Goal: Transaction & Acquisition: Purchase product/service

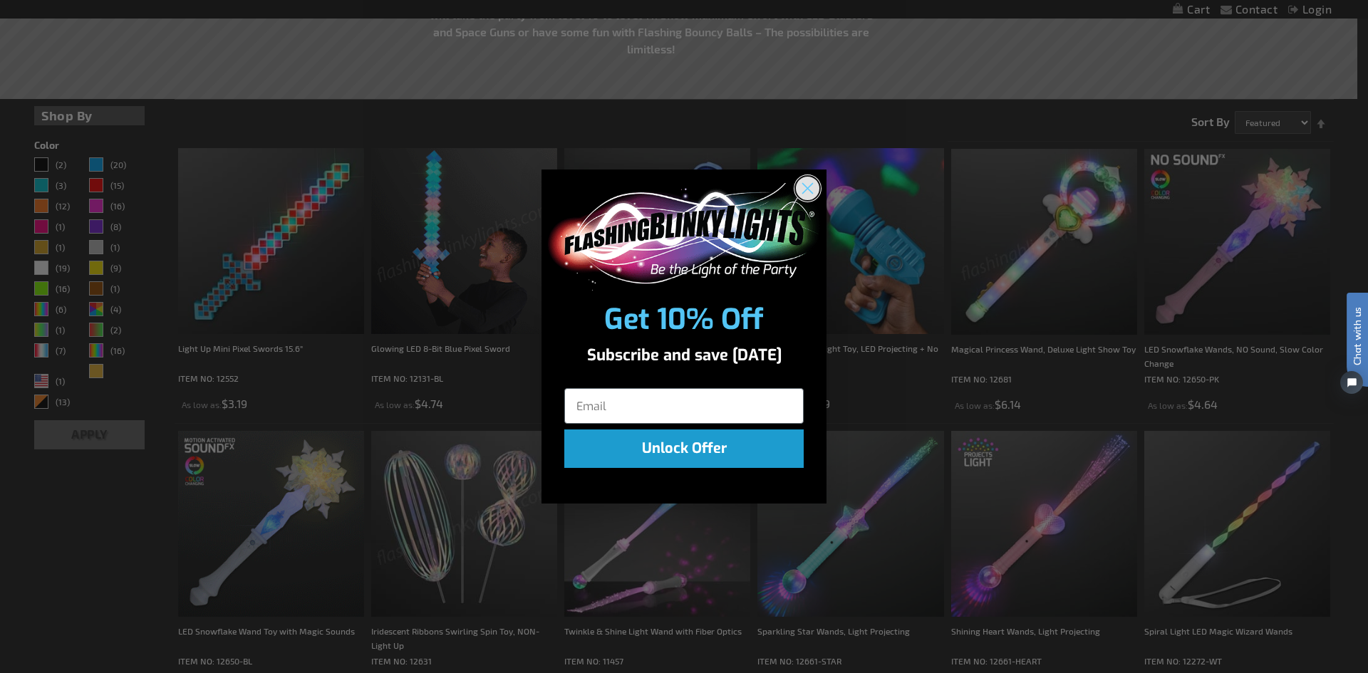
click at [808, 186] on circle "Close dialog" at bounding box center [808, 189] width 24 height 24
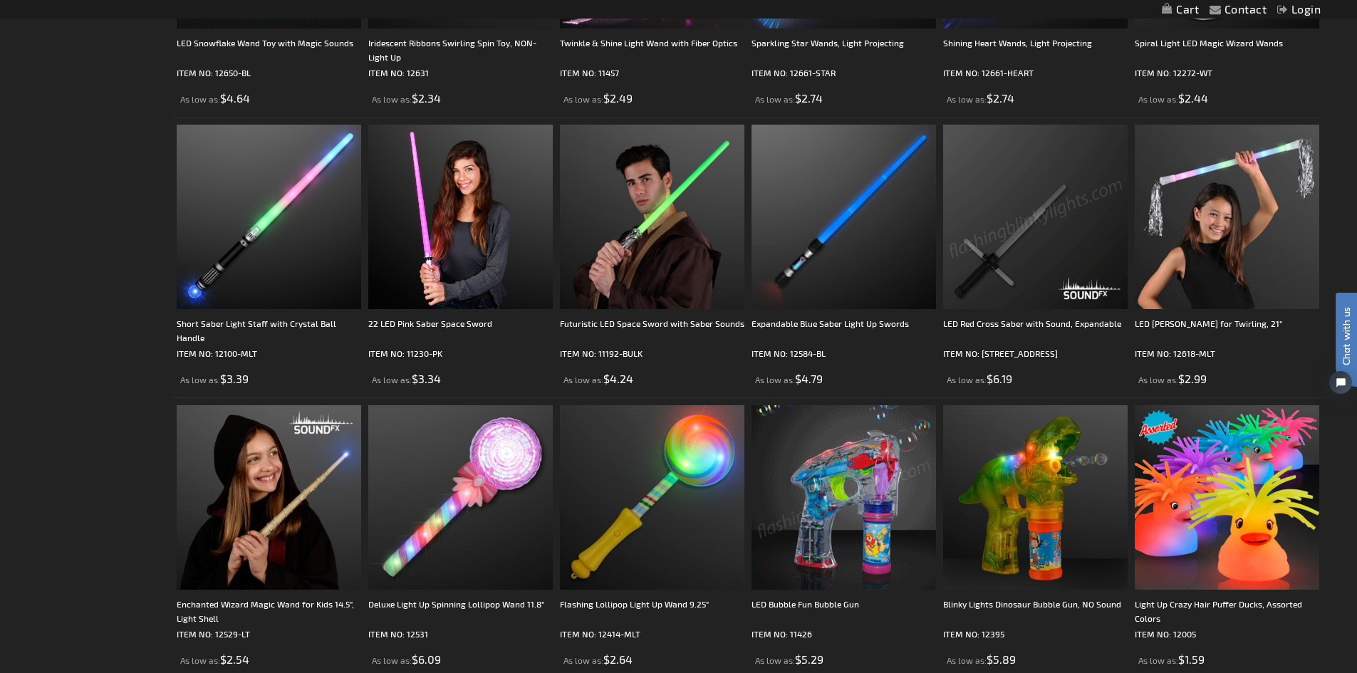
scroll to position [926, 0]
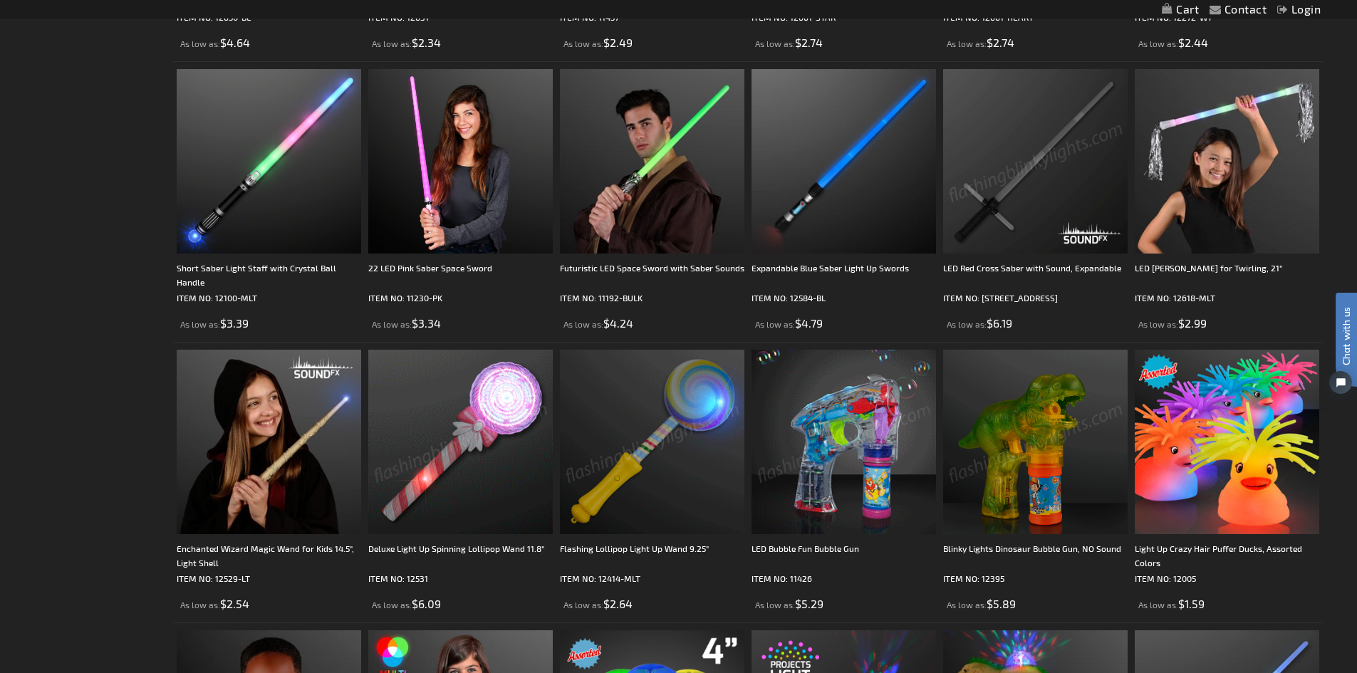
click at [491, 422] on img at bounding box center [460, 442] width 185 height 185
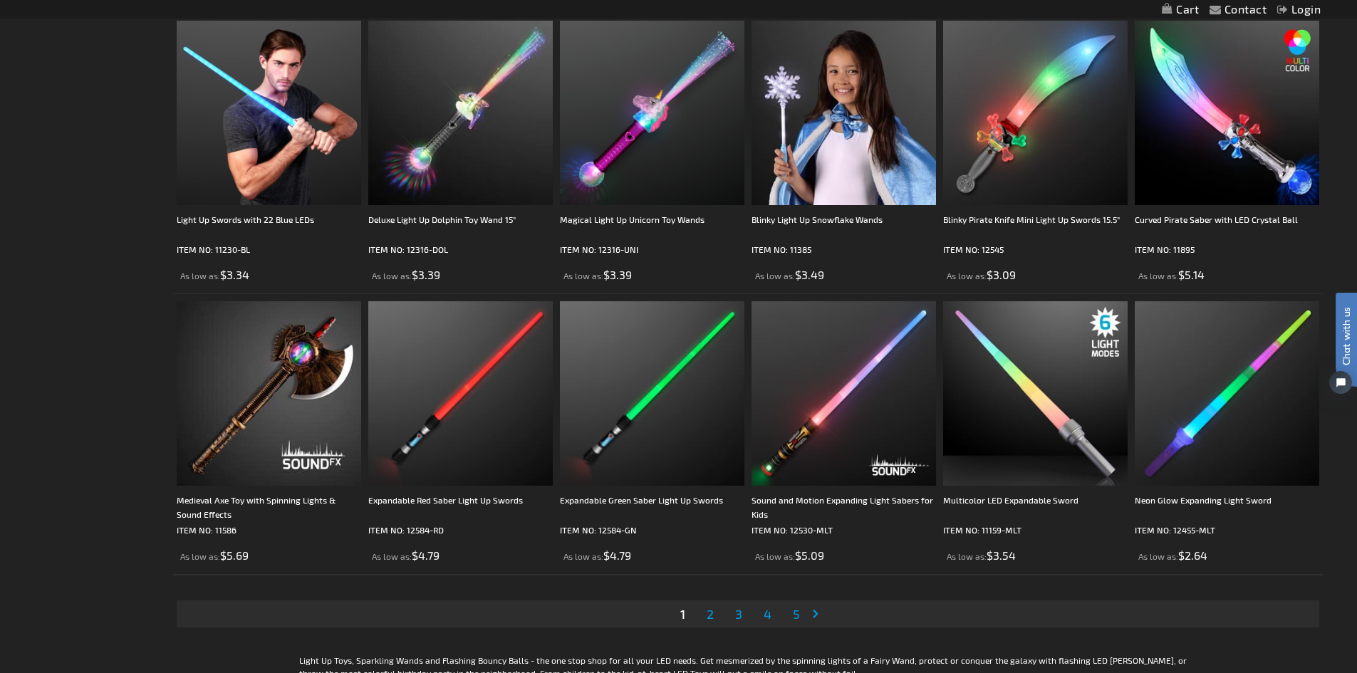
scroll to position [2707, 0]
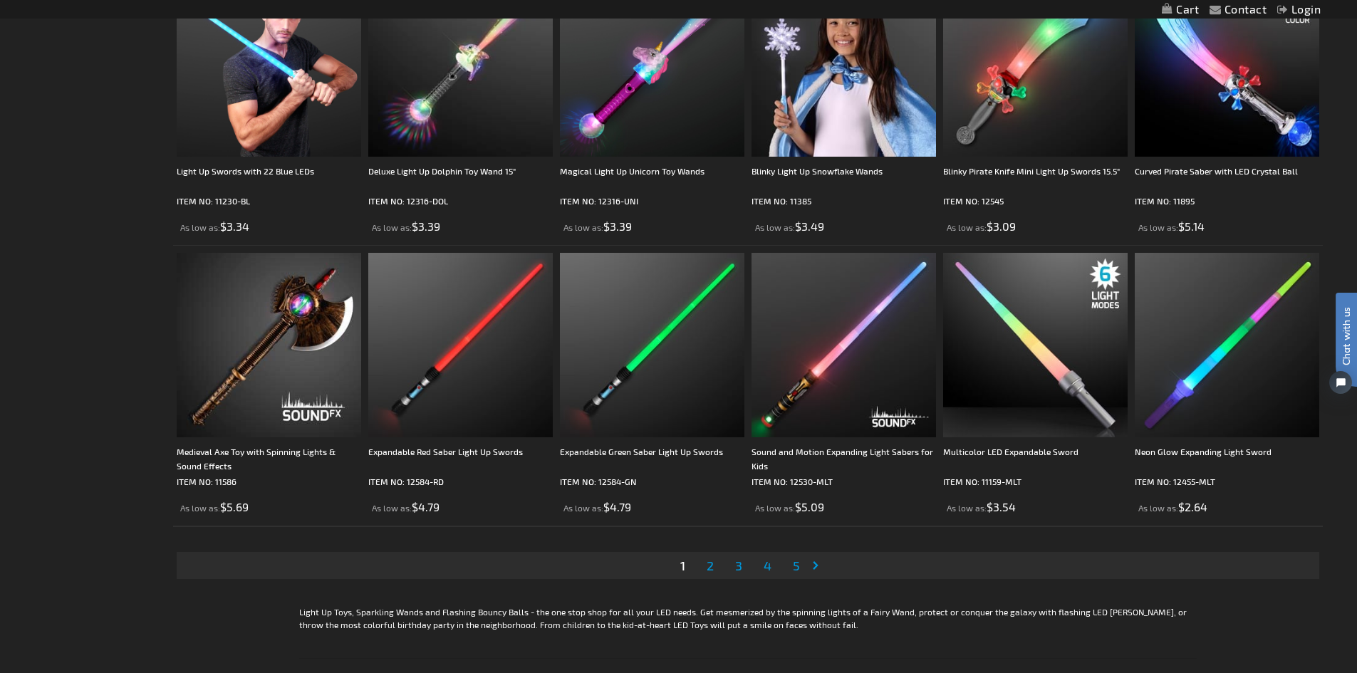
click at [708, 566] on span "2" at bounding box center [710, 566] width 7 height 16
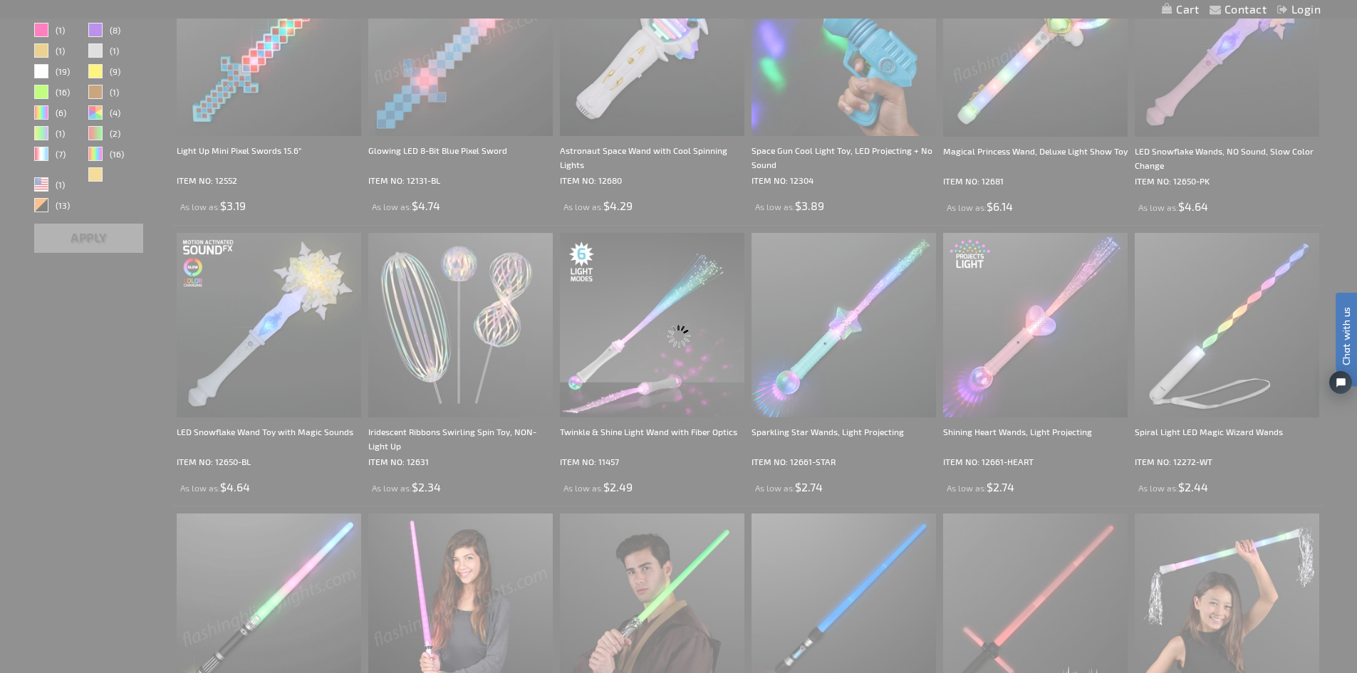
scroll to position [107, 0]
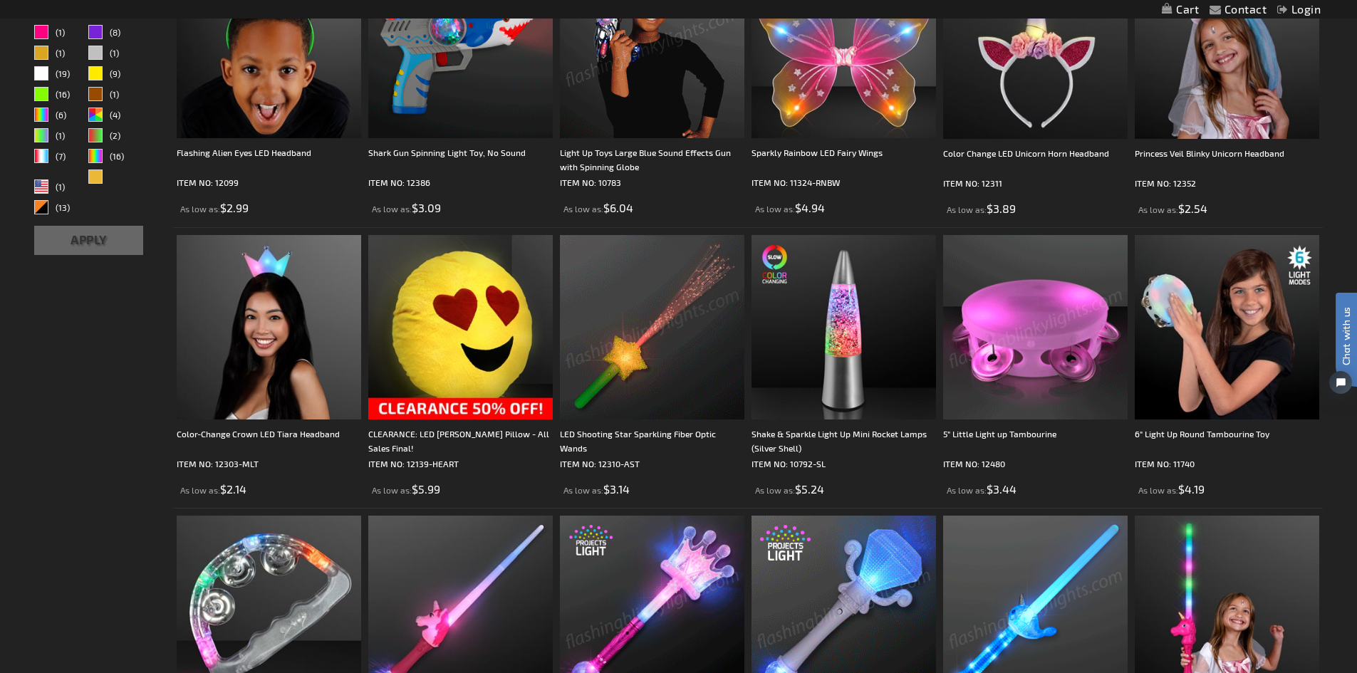
scroll to position [641, 0]
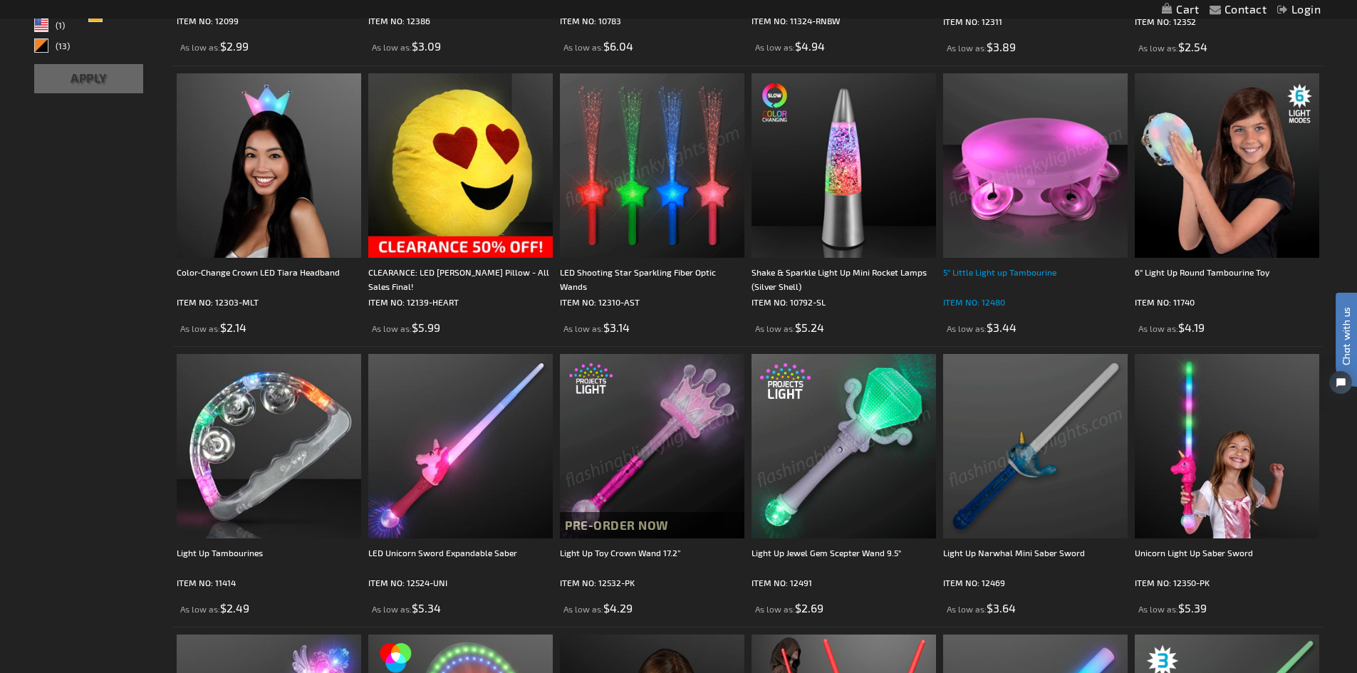
click at [985, 277] on div "5" Little Light up Tambourine" at bounding box center [1035, 279] width 185 height 28
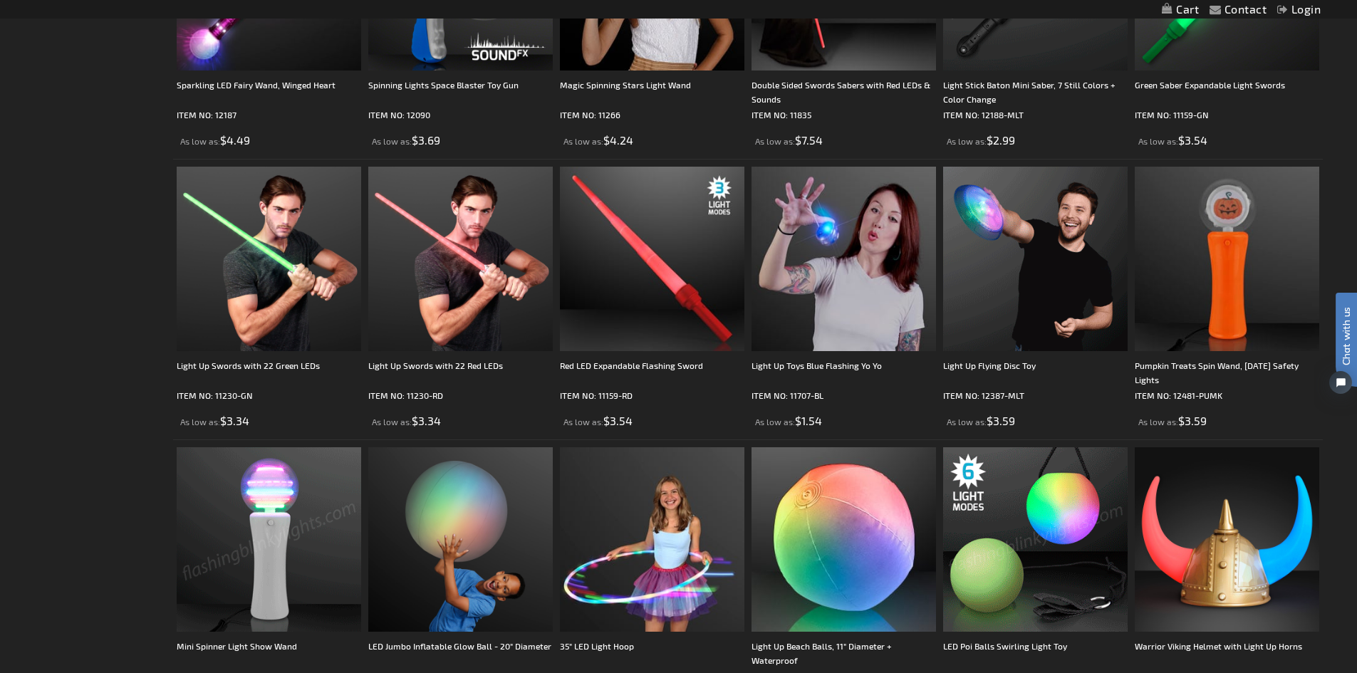
scroll to position [1425, 0]
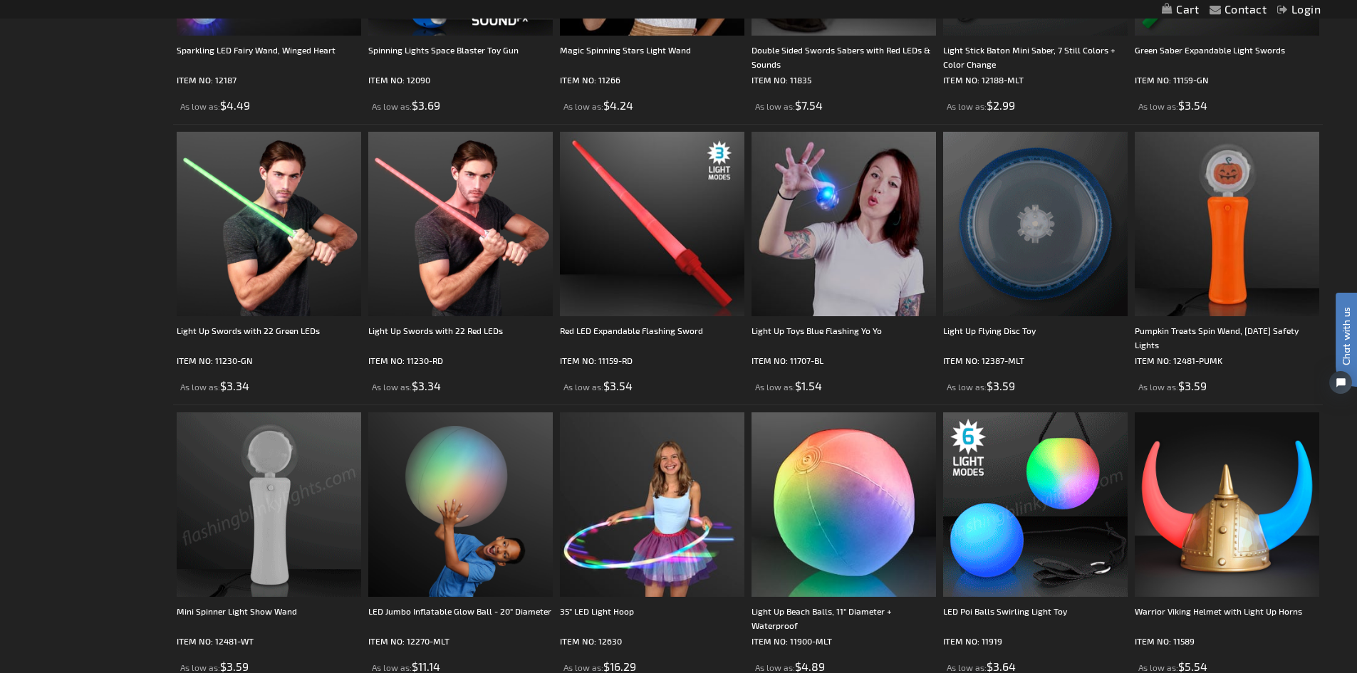
click at [1047, 245] on img at bounding box center [1035, 224] width 185 height 185
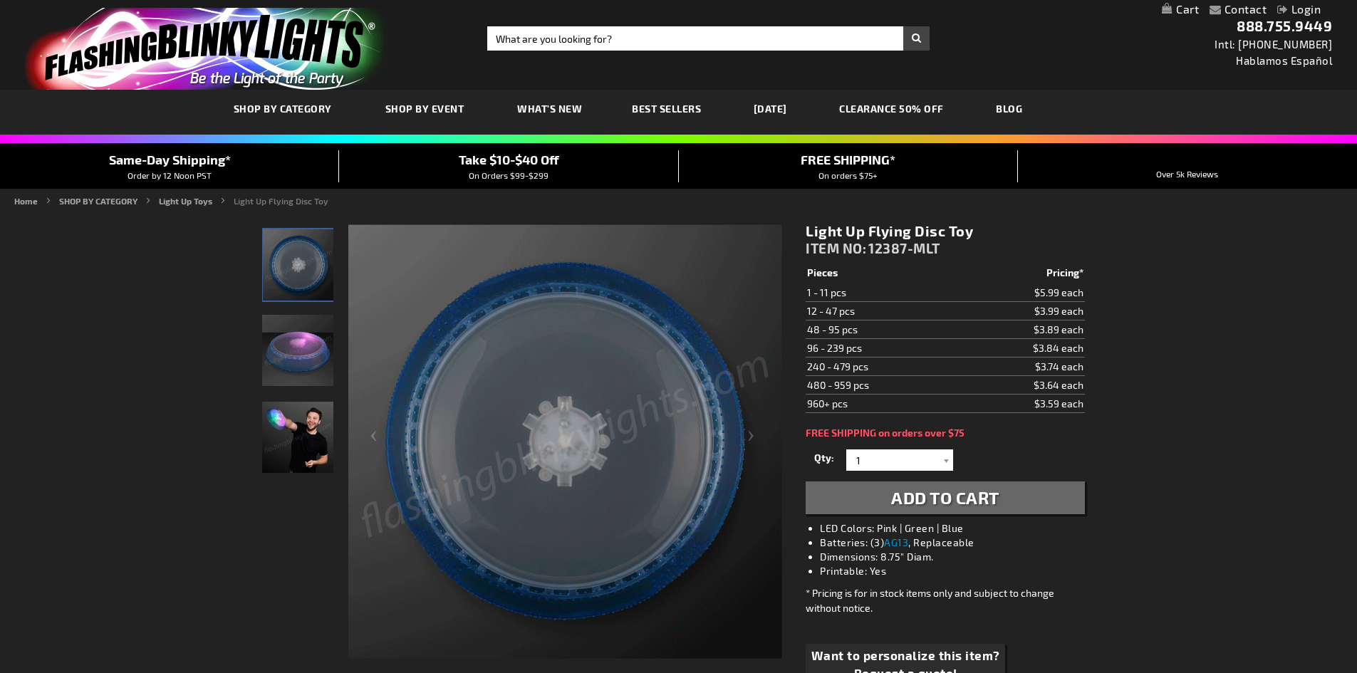
scroll to position [142, 0]
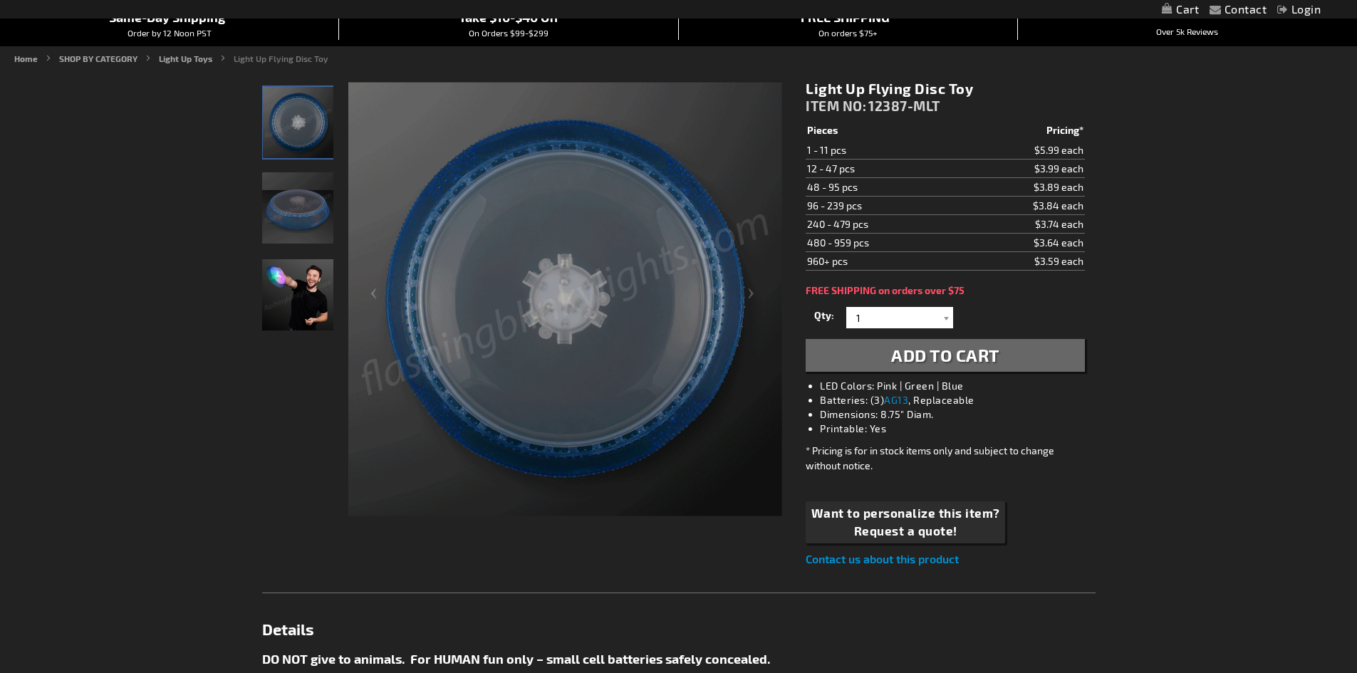
click at [294, 210] on img "Light Up Flying Disc LED Toy" at bounding box center [297, 207] width 71 height 71
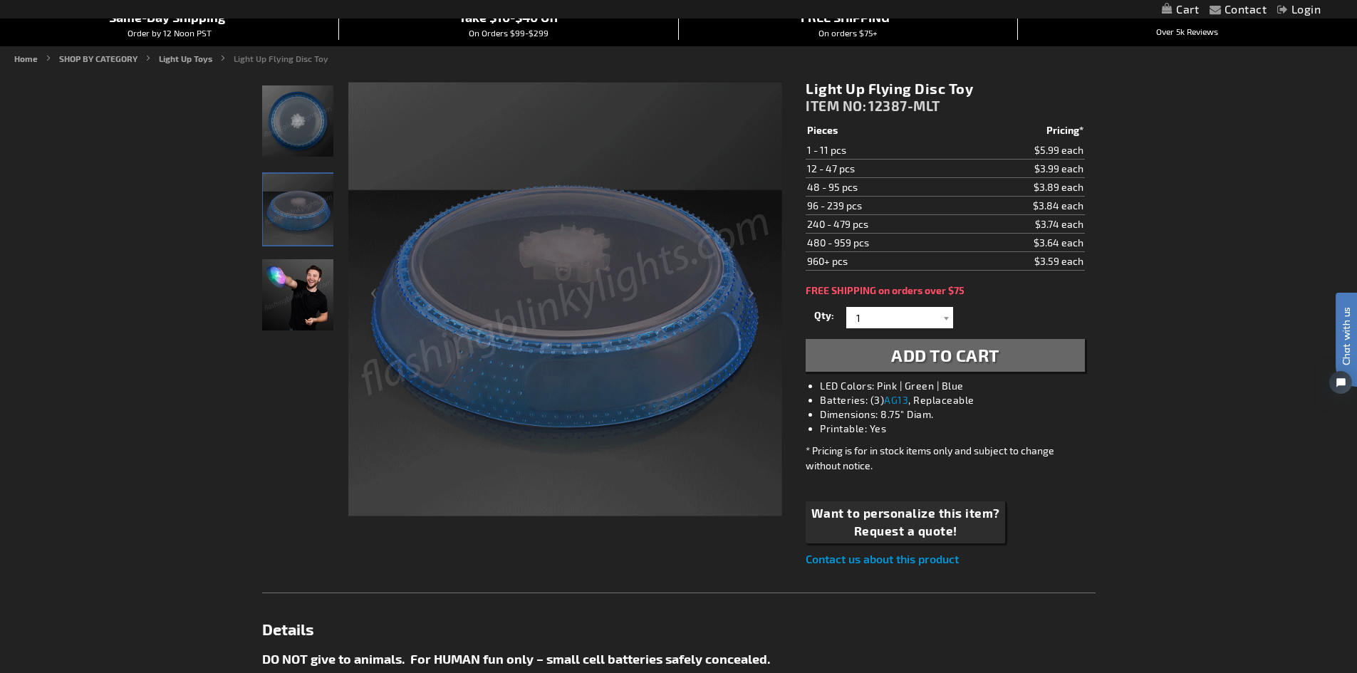
scroll to position [0, 0]
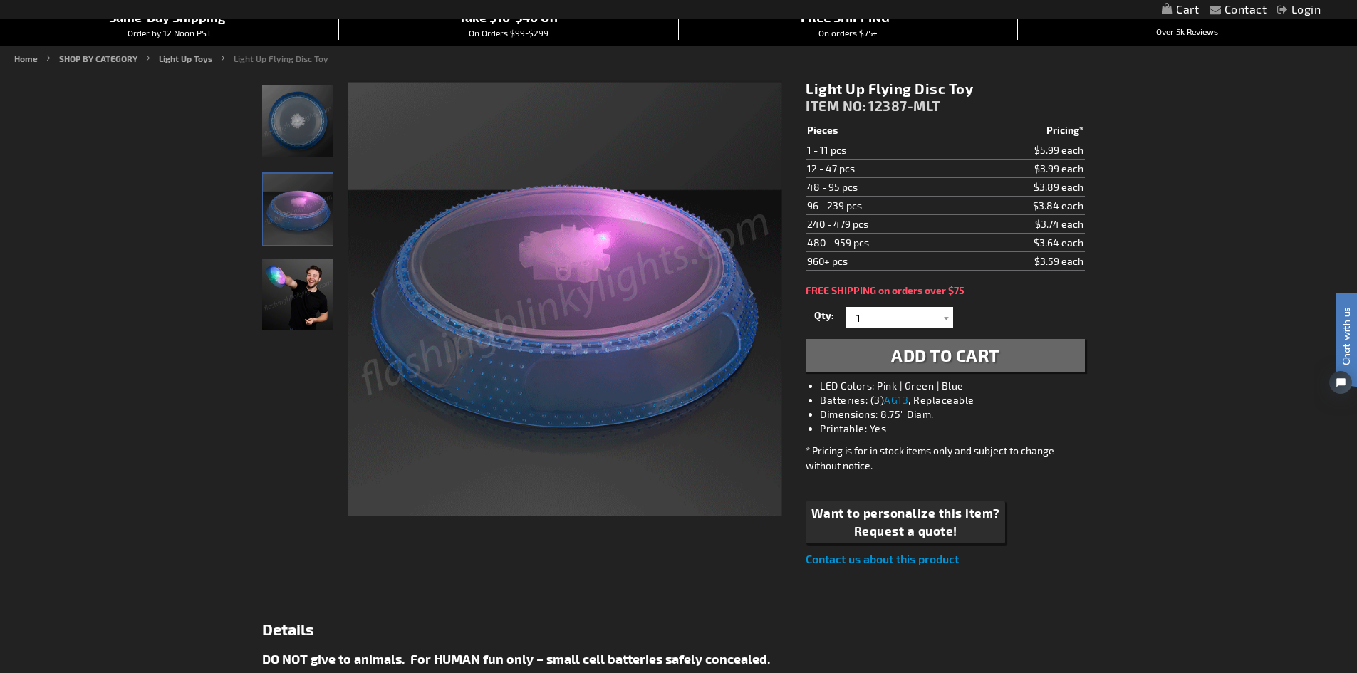
click at [304, 294] on img "Male displaying Light Up Flying Disc LED Toy" at bounding box center [297, 294] width 71 height 71
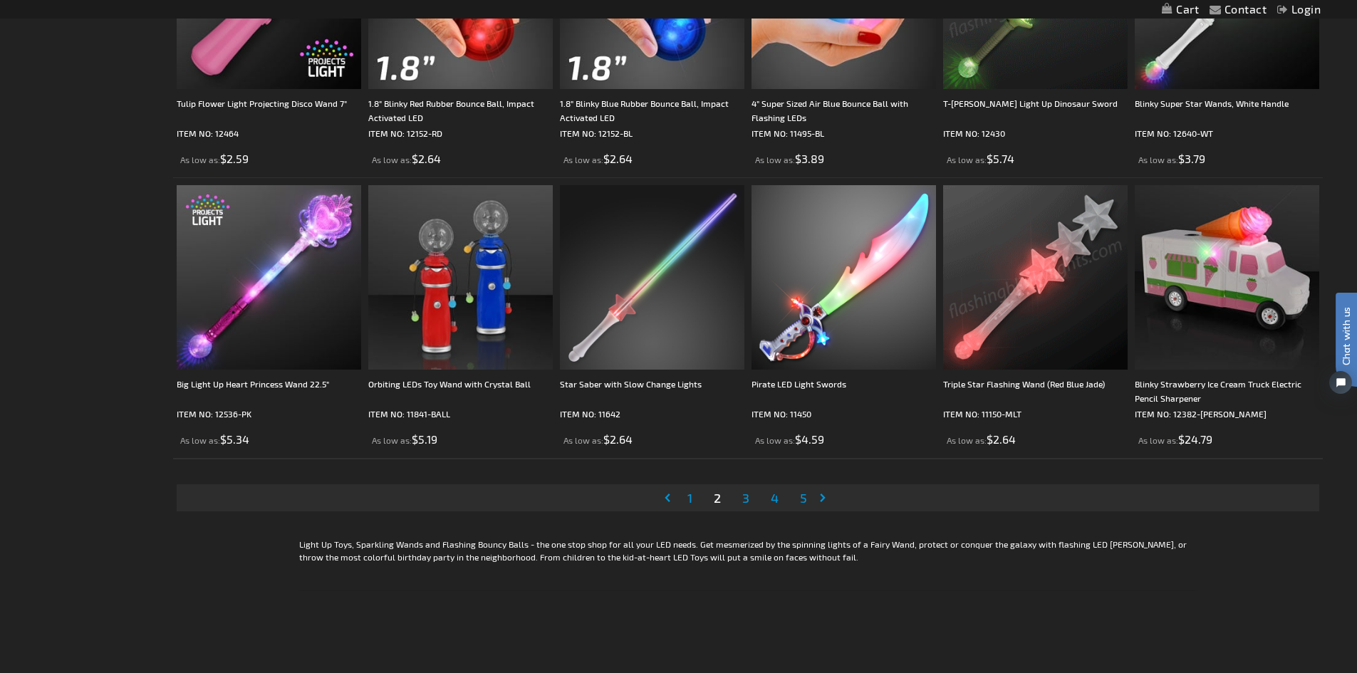
scroll to position [2851, 0]
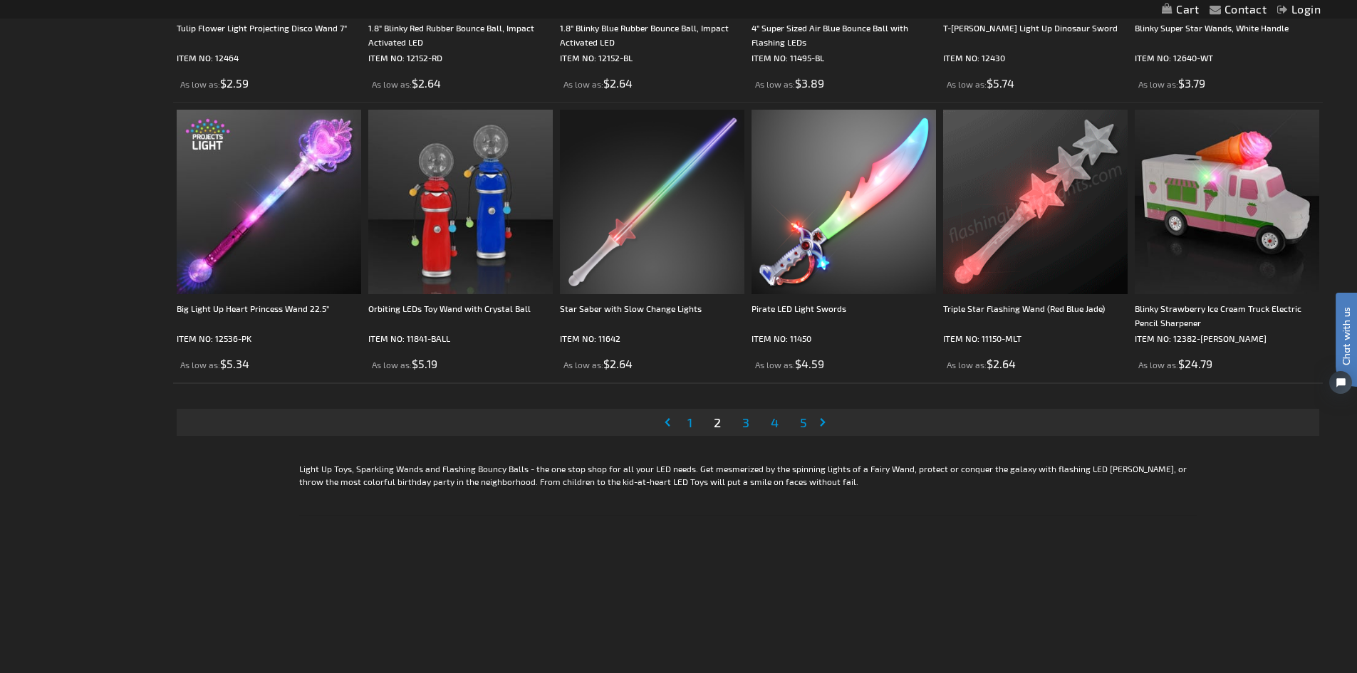
click at [745, 422] on span "3" at bounding box center [745, 423] width 7 height 16
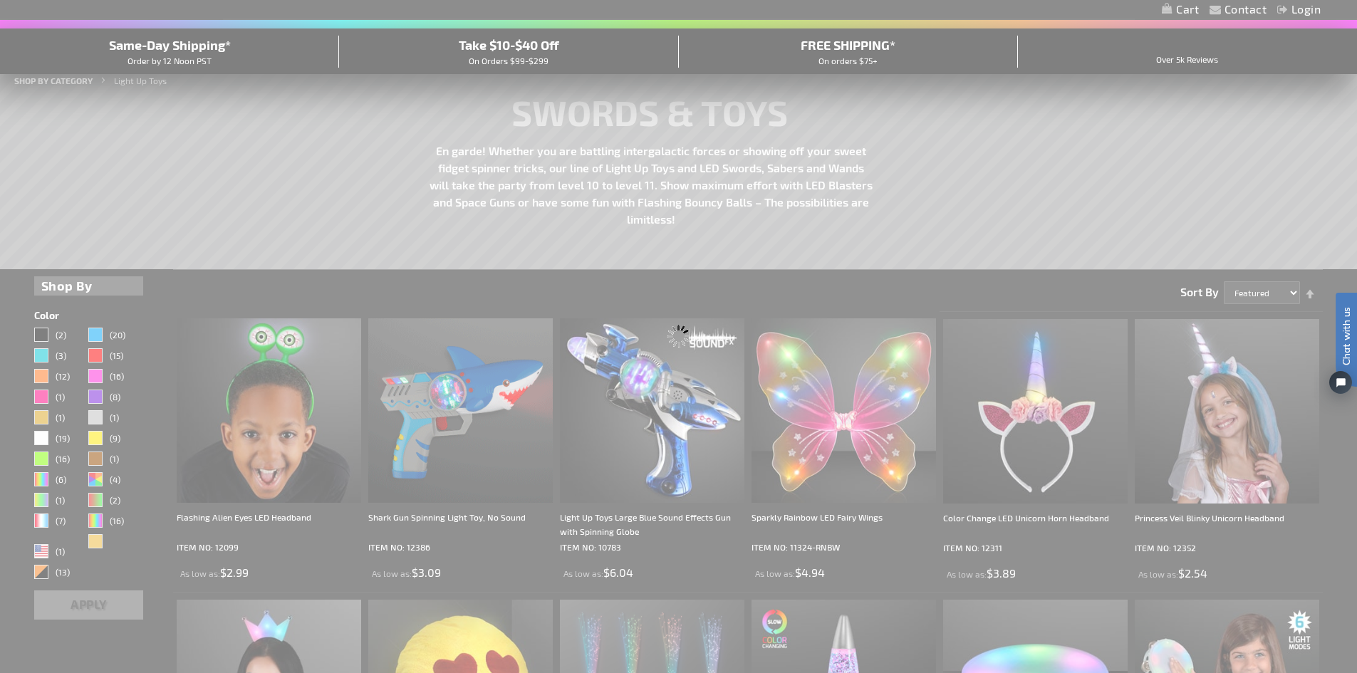
scroll to position [42, 0]
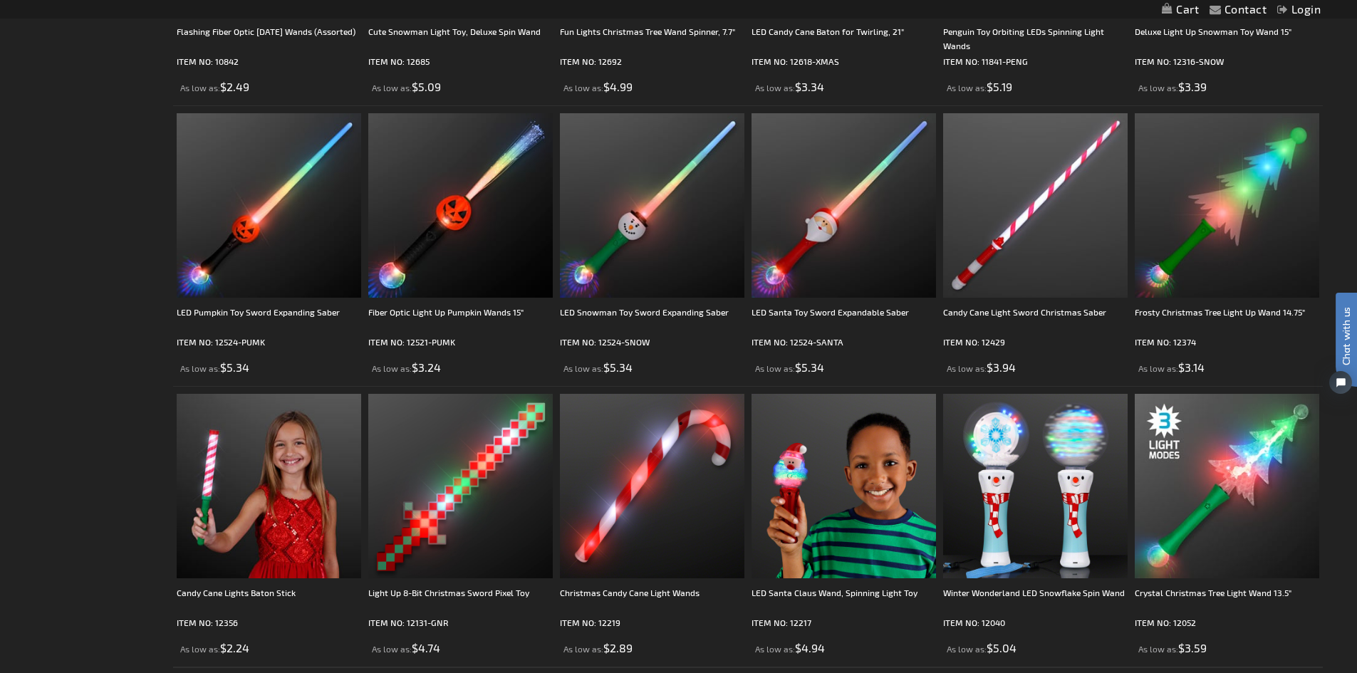
scroll to position [2636, 0]
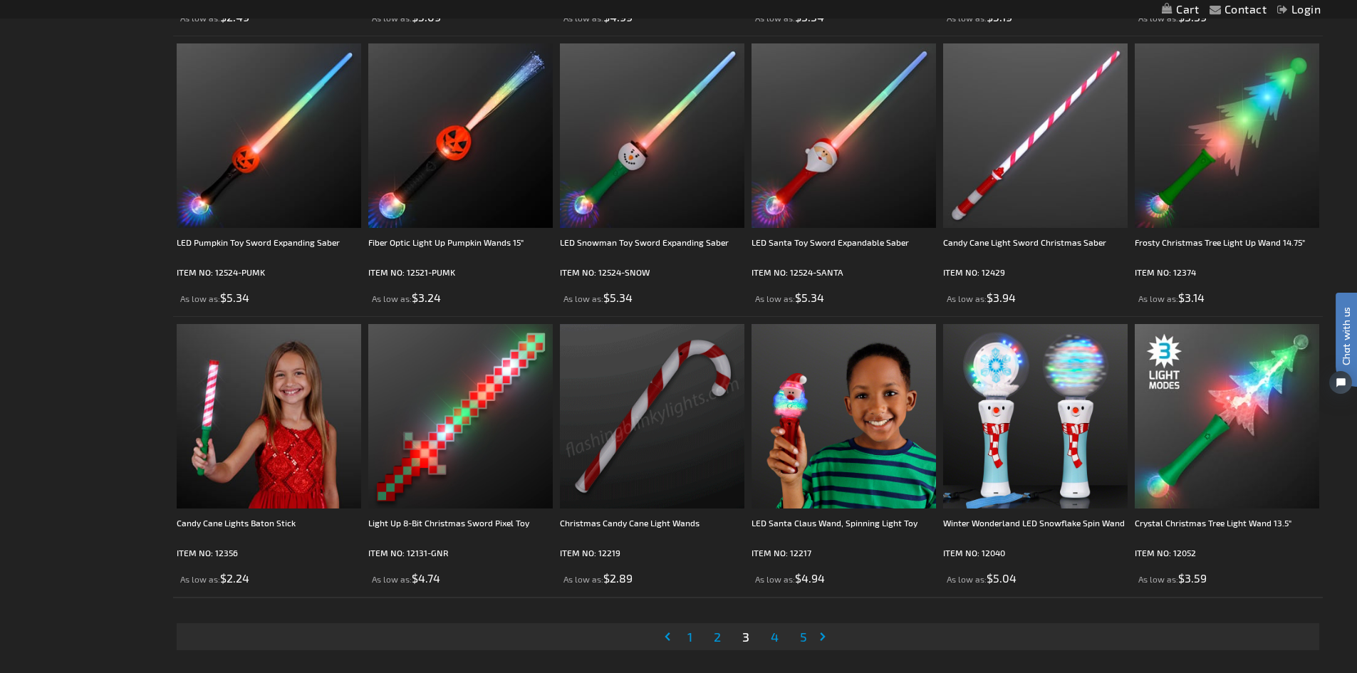
click at [774, 640] on span "4" at bounding box center [775, 637] width 8 height 16
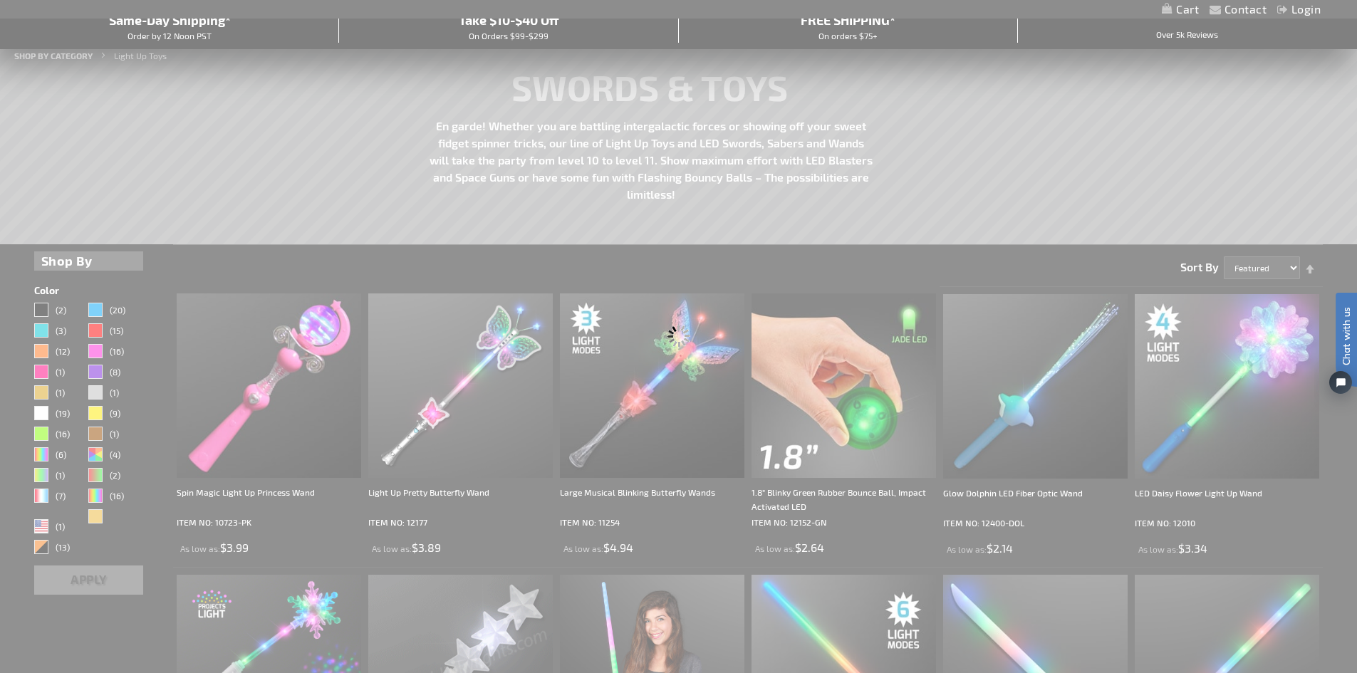
scroll to position [55, 0]
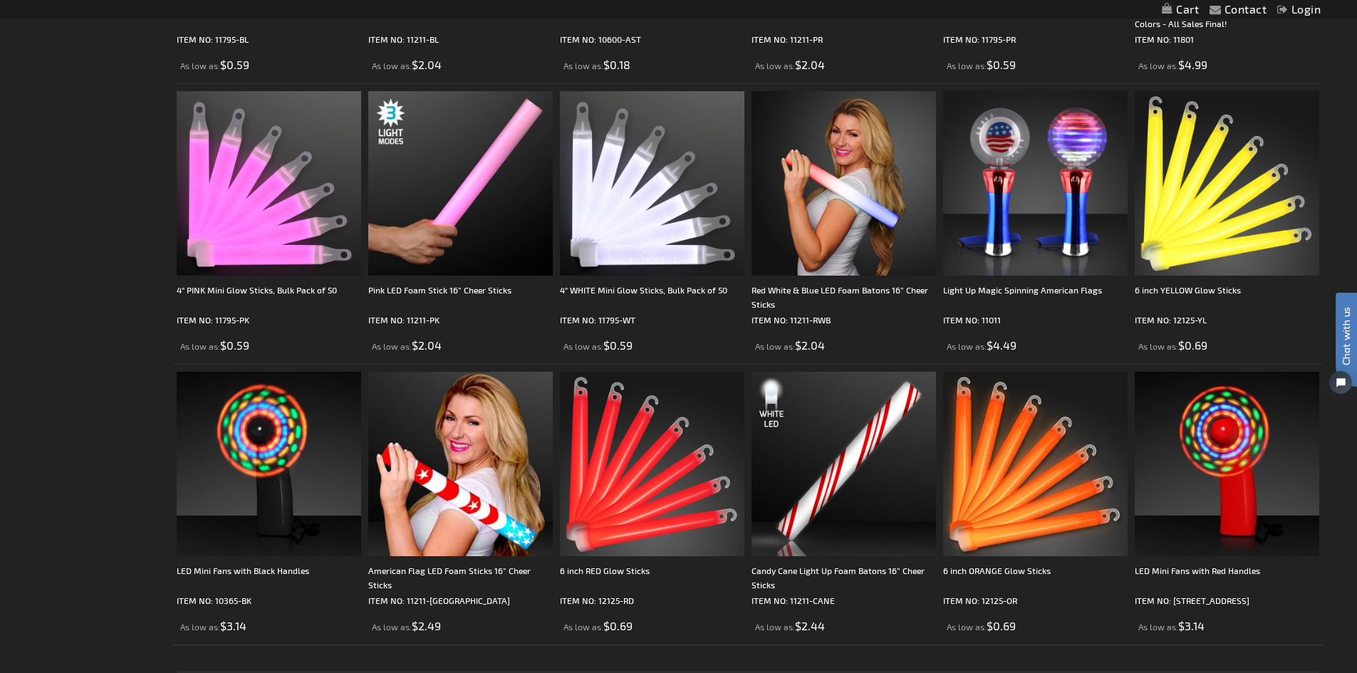
scroll to position [2636, 0]
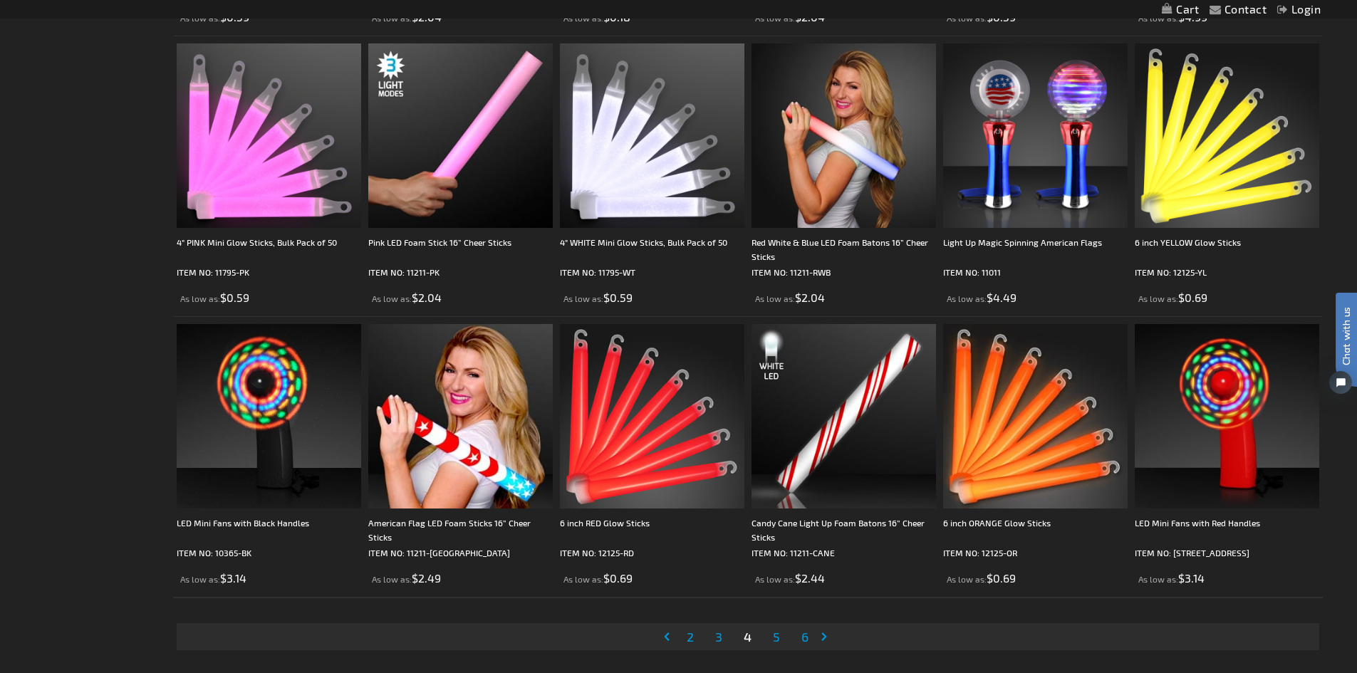
click at [777, 636] on span "5" at bounding box center [776, 637] width 7 height 16
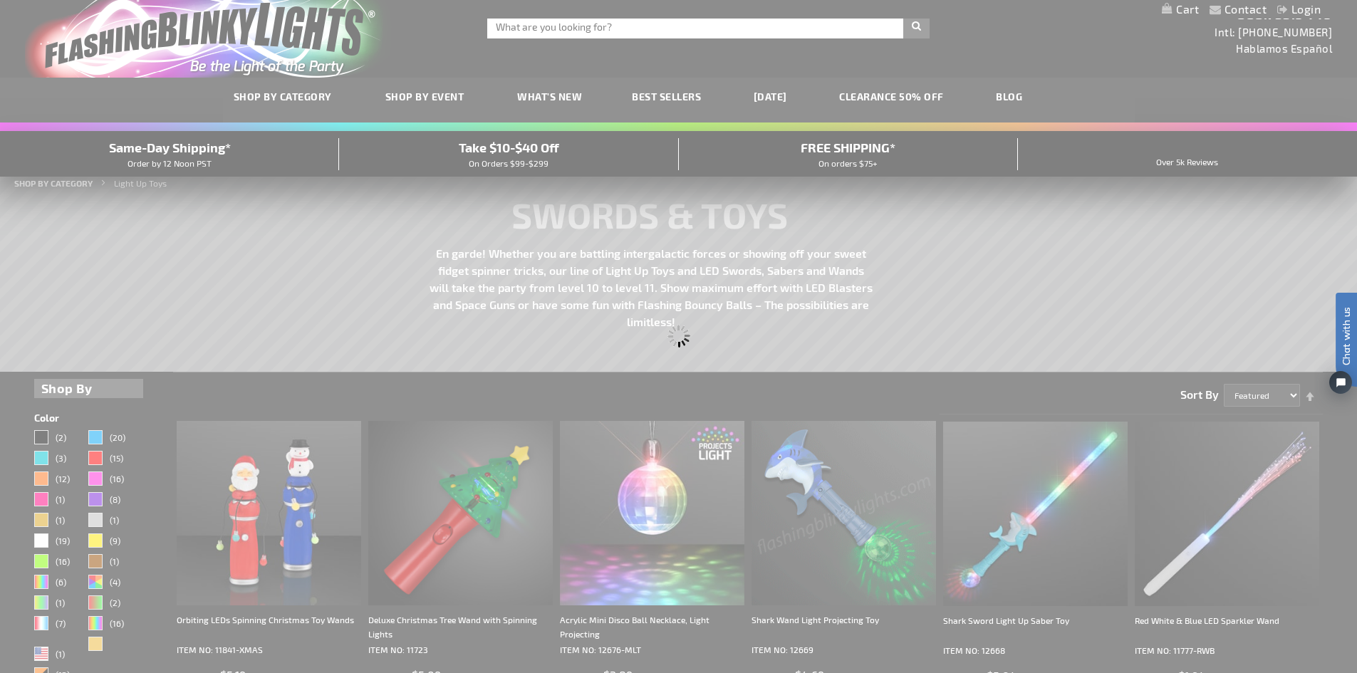
scroll to position [0, 0]
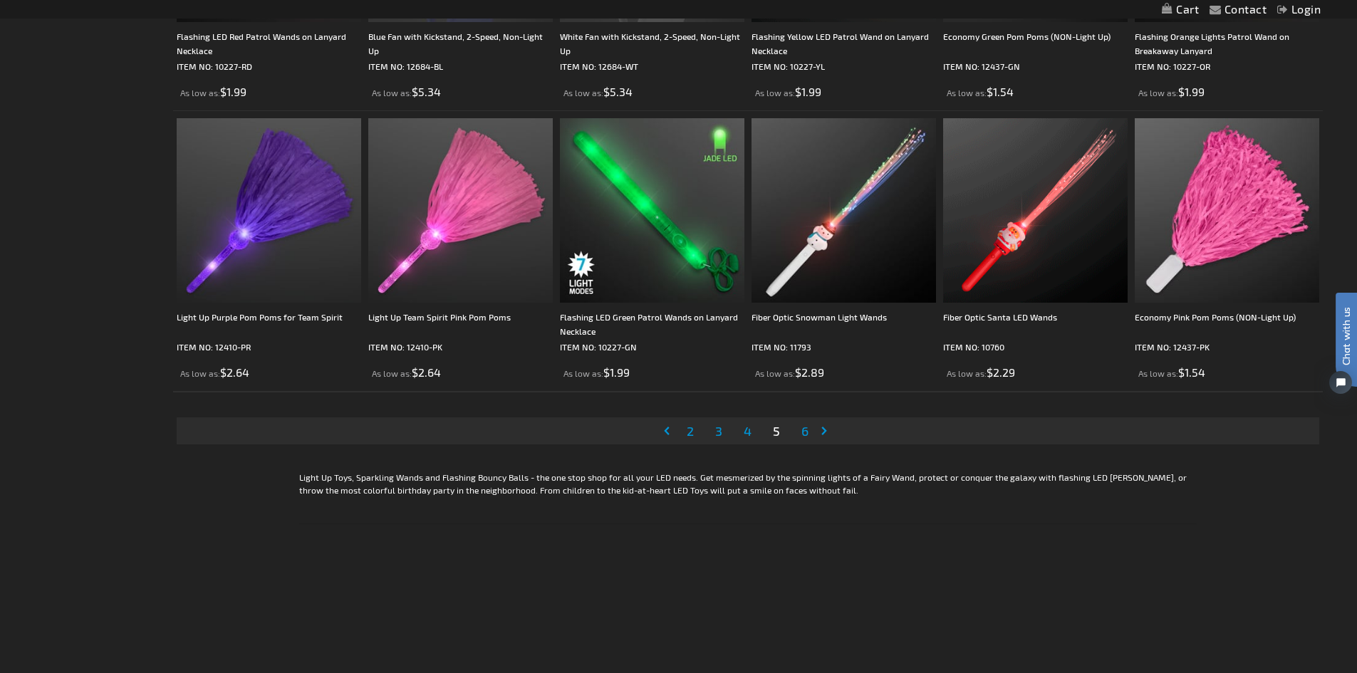
scroll to position [2850, 0]
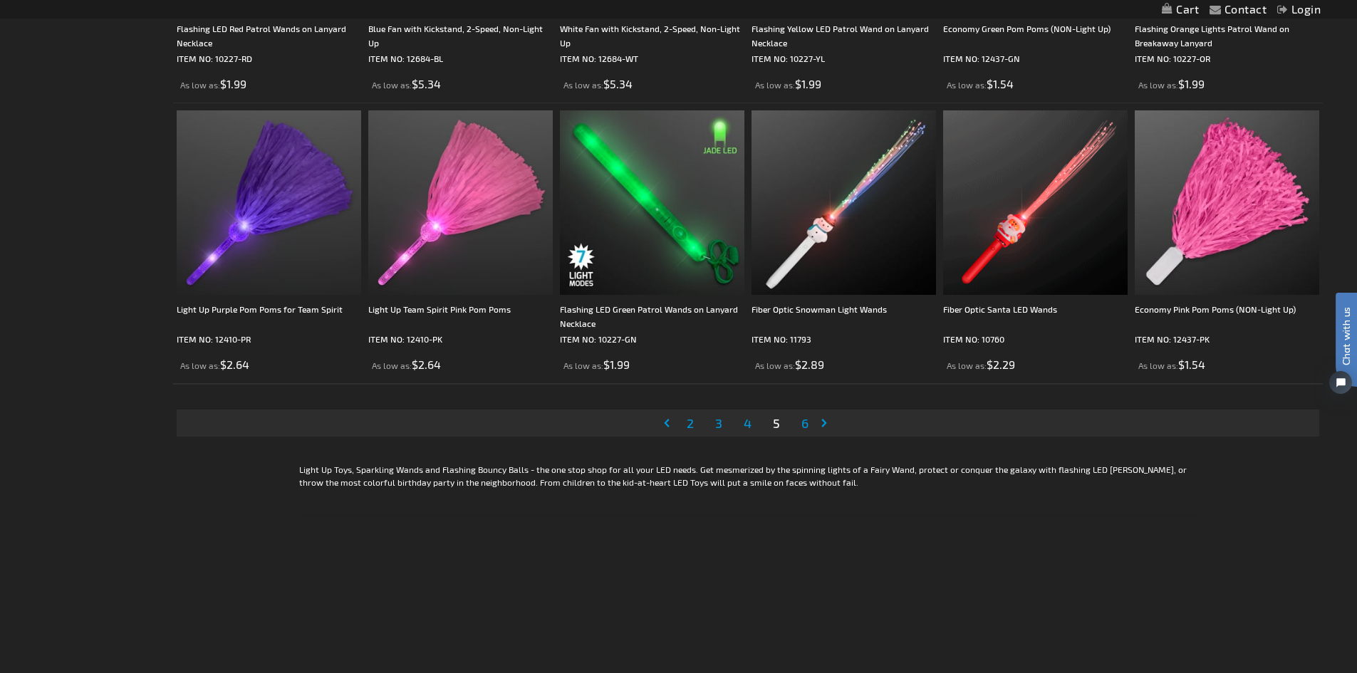
click at [802, 422] on span "6" at bounding box center [805, 423] width 7 height 16
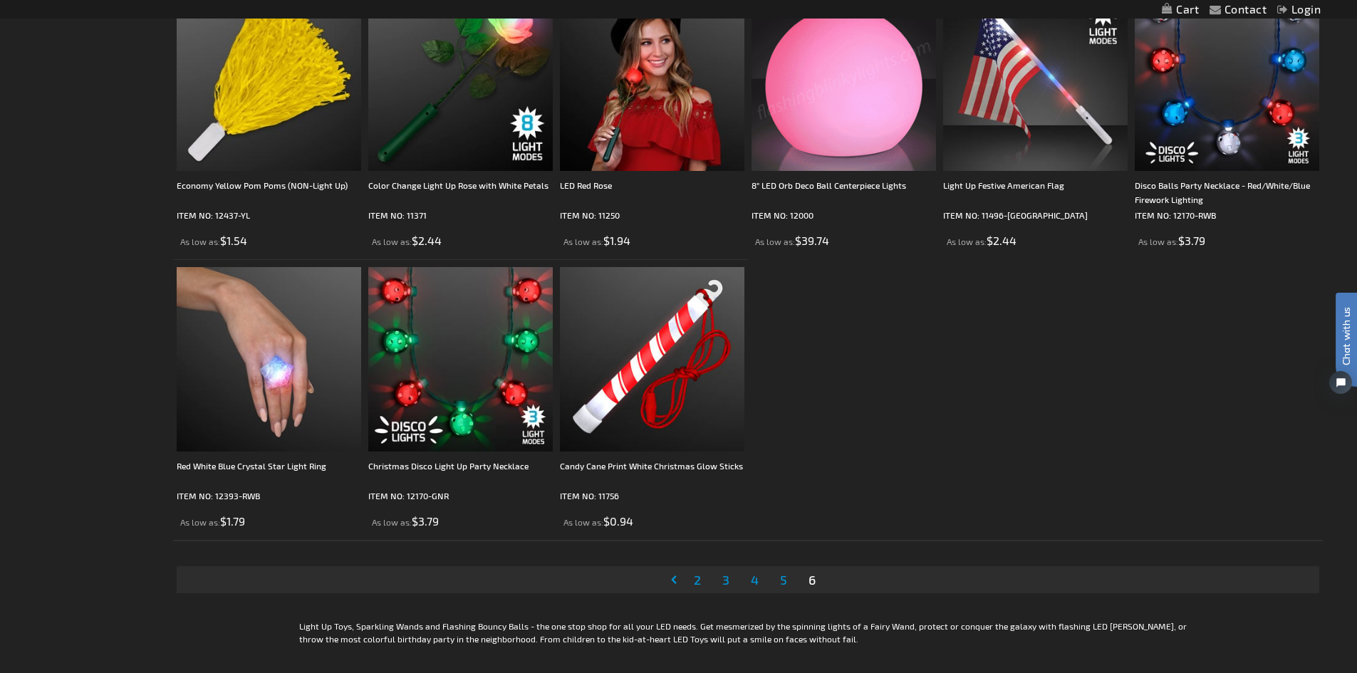
scroll to position [1069, 0]
